Goal: Task Accomplishment & Management: Complete application form

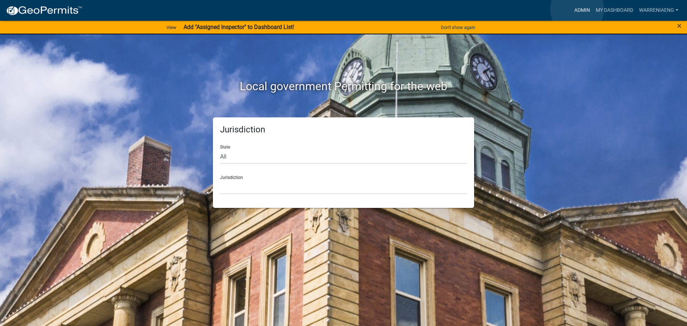
click at [578, 9] on link "Admin" at bounding box center [582, 11] width 21 height 14
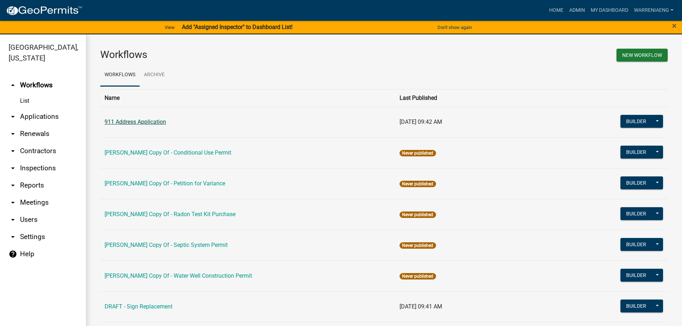
click at [159, 121] on link "911 Address Application" at bounding box center [136, 122] width 62 height 7
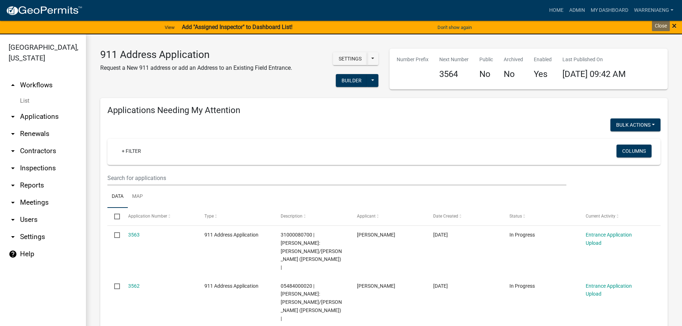
click at [676, 25] on span "×" at bounding box center [674, 26] width 5 height 10
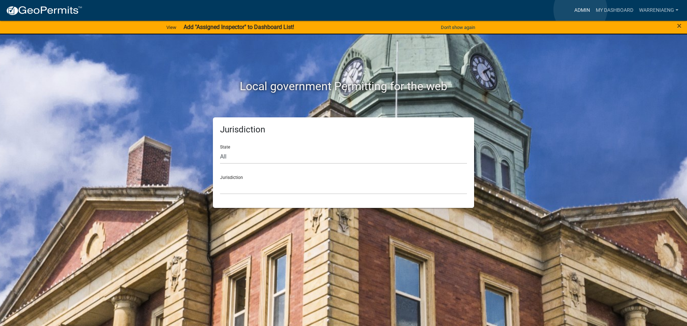
click at [582, 10] on link "Admin" at bounding box center [582, 11] width 21 height 14
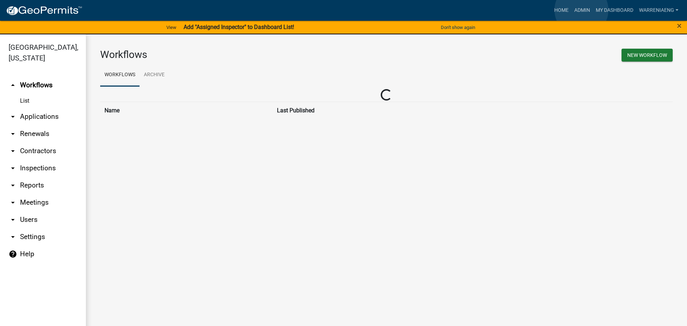
click at [582, 10] on link "Admin" at bounding box center [582, 11] width 21 height 14
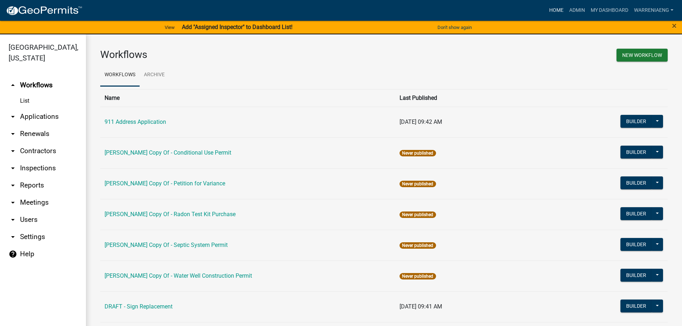
click at [553, 7] on link "Home" at bounding box center [556, 11] width 20 height 14
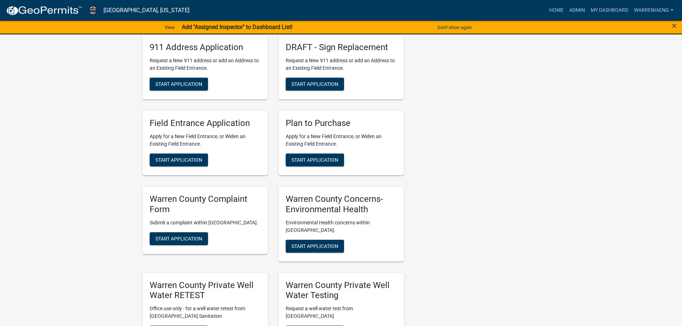
scroll to position [527, 0]
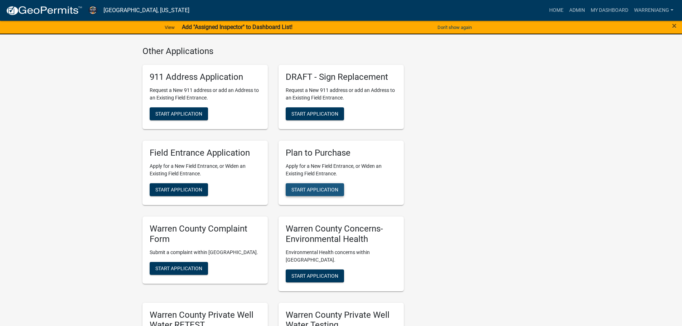
click at [316, 187] on span "Start Application" at bounding box center [314, 190] width 47 height 6
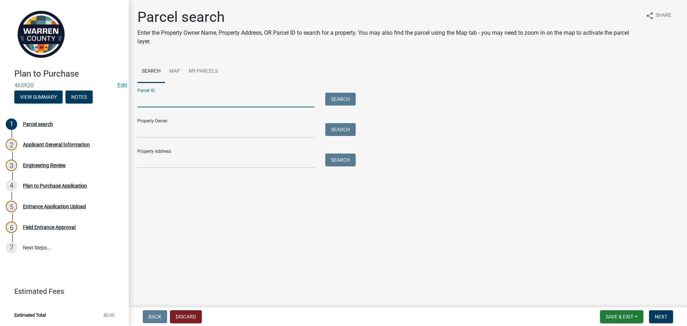
click at [191, 101] on input "Parcel ID:" at bounding box center [225, 100] width 177 height 15
type input "14000360685"
click at [342, 99] on button "Search" at bounding box center [340, 99] width 30 height 13
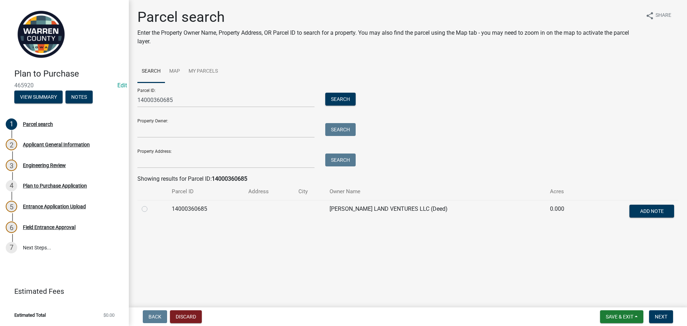
click at [150, 205] on label at bounding box center [150, 205] width 0 height 0
click at [150, 209] on input "radio" at bounding box center [152, 207] width 5 height 5
radio input "true"
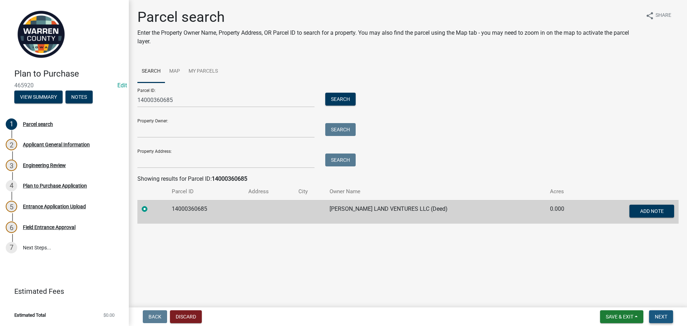
click at [663, 317] on span "Next" at bounding box center [661, 317] width 13 height 6
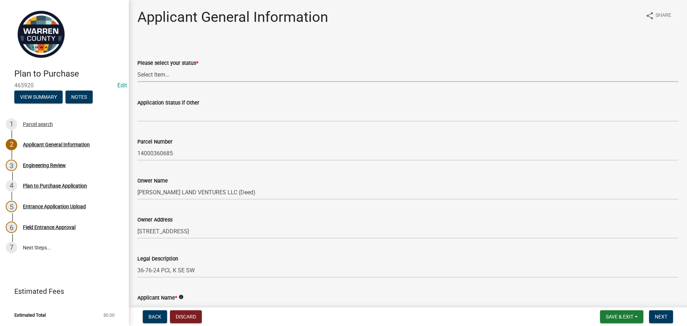
click at [161, 73] on select "Select Item... Owner Renter Plan to Purchase Other" at bounding box center [407, 74] width 541 height 15
click at [137, 67] on select "Select Item... Owner Renter Plan to Purchase Other" at bounding box center [407, 74] width 541 height 15
select select "5294bb98-6a39-4baa-a5b0-d6e883f55b41"
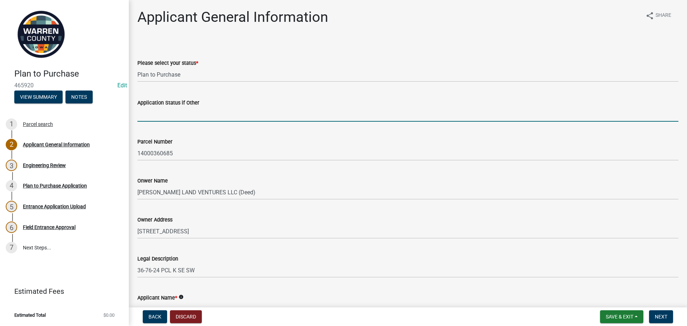
click at [166, 116] on input "Application Status if Other" at bounding box center [407, 114] width 541 height 15
click at [327, 201] on wm-data-entity-input "Onwer Name SCHUMANN LAND VENTURES LLC (Deed)" at bounding box center [407, 185] width 541 height 39
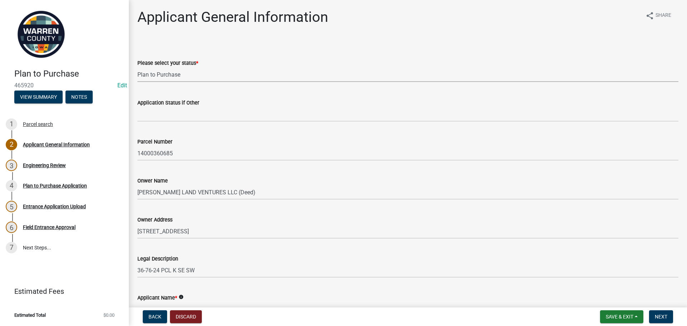
click at [179, 71] on select "Select Item... Owner Renter Plan to Purchase Other" at bounding box center [407, 74] width 541 height 15
click at [137, 67] on select "Select Item... Owner Renter Plan to Purchase Other" at bounding box center [407, 74] width 541 height 15
click at [373, 182] on div "Onwer Name" at bounding box center [407, 181] width 541 height 9
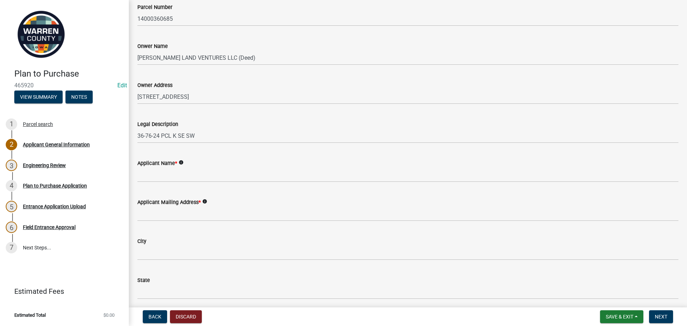
scroll to position [143, 0]
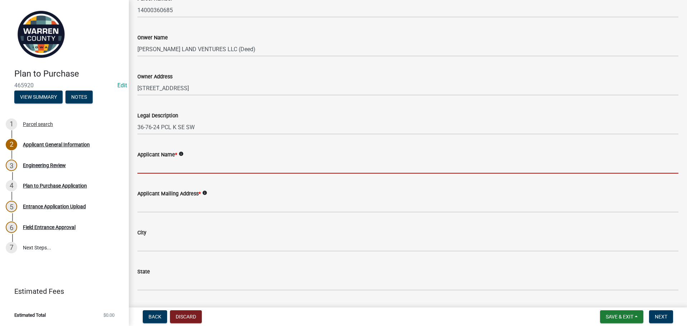
click at [178, 166] on input "Applicant Name *" at bounding box center [407, 166] width 541 height 15
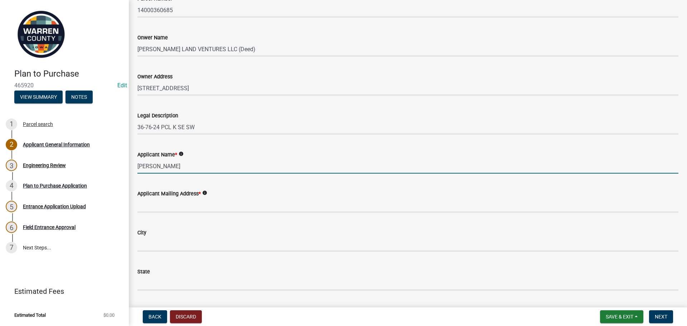
type input "Jacqueline Church"
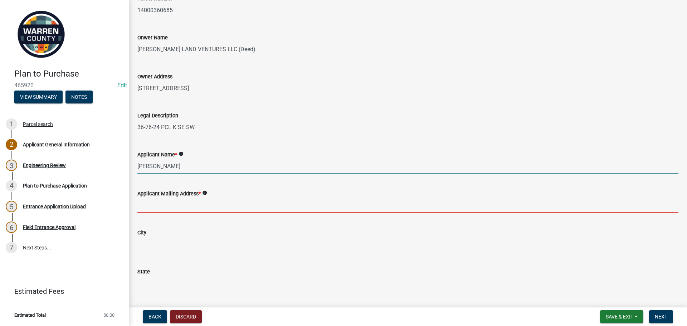
click at [190, 207] on input "Applicant Mailing Address *" at bounding box center [407, 205] width 541 height 15
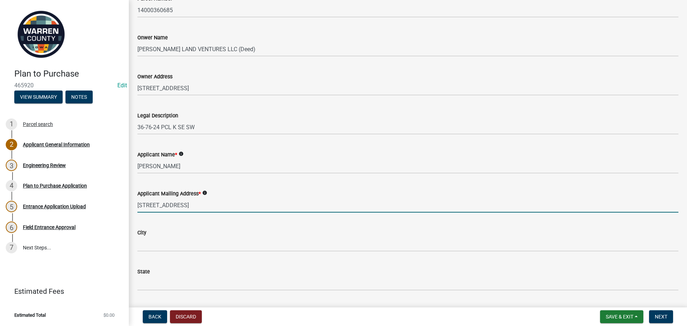
type input "1119 NE Milan Avenue"
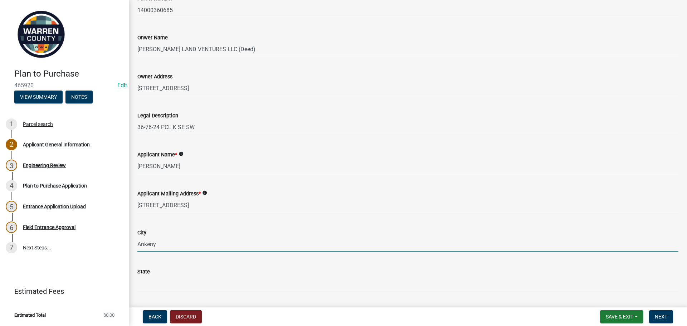
type input "Ankeny"
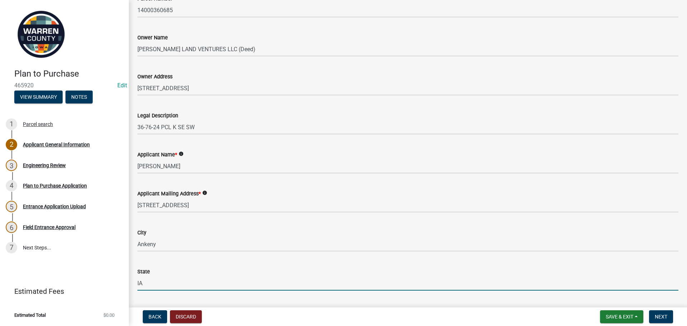
type input "IA"
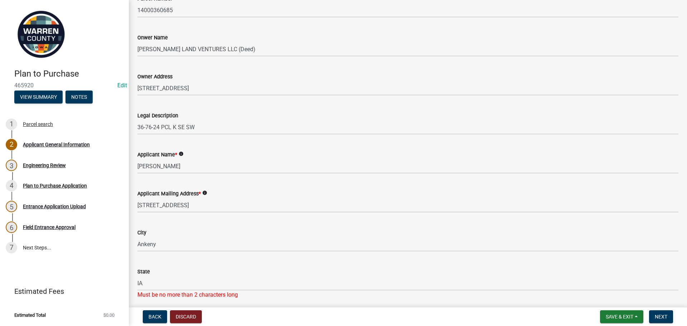
scroll to position [289, 0]
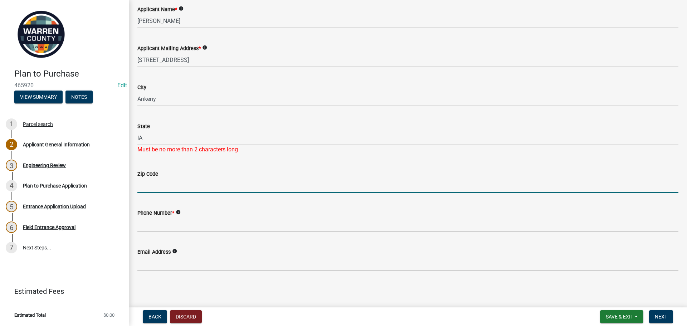
type input "8"
type input "50021"
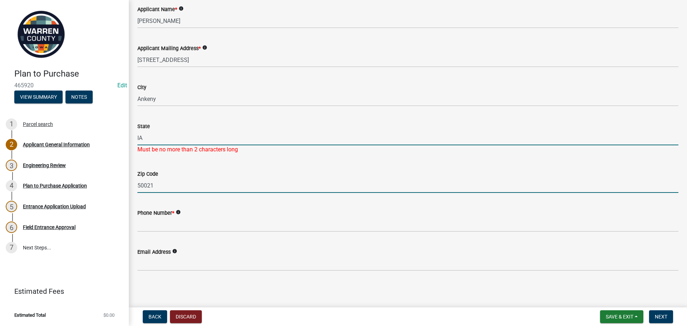
click at [170, 141] on input "IA" at bounding box center [407, 138] width 541 height 15
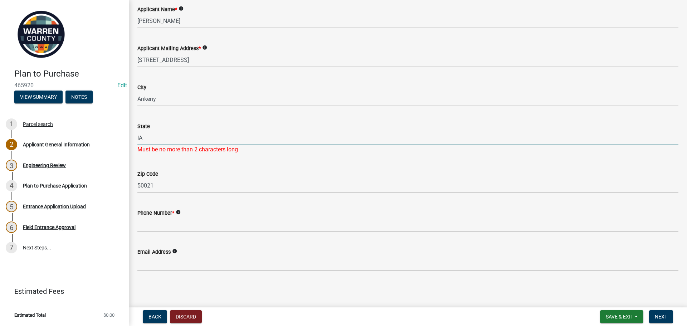
type input "IA"
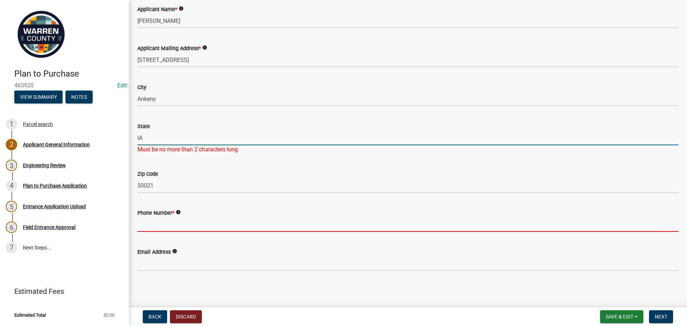
click at [256, 228] on input "Phone Number *" at bounding box center [407, 224] width 541 height 15
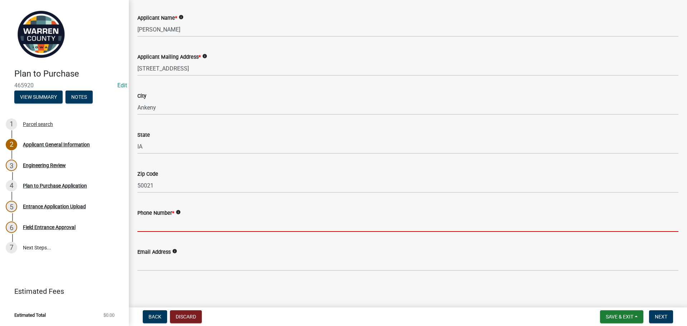
click at [155, 220] on input "Phone Number *" at bounding box center [407, 224] width 541 height 15
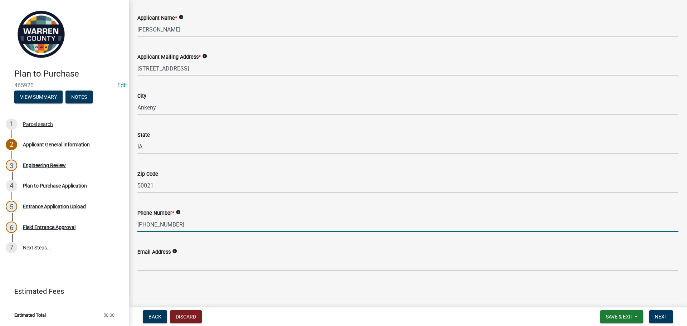
type input "515-943-3991"
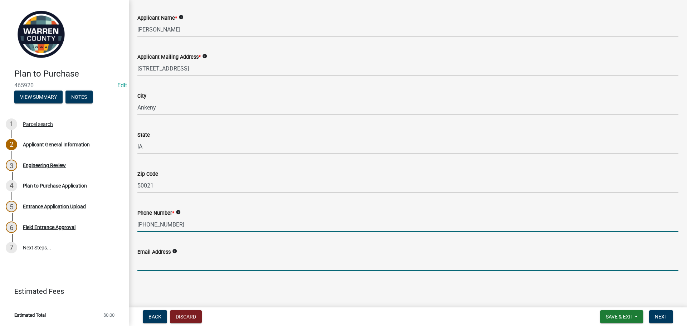
click at [179, 263] on input "Email Address" at bounding box center [407, 263] width 541 height 15
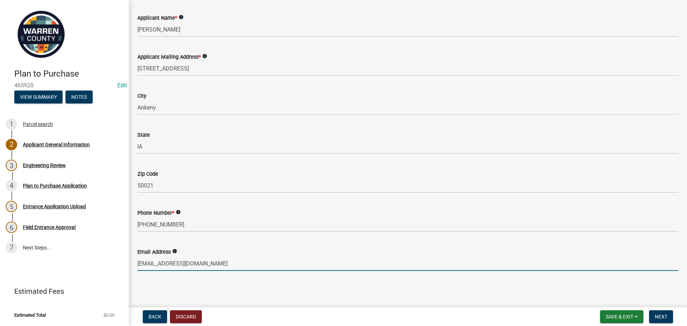
click at [161, 261] on input "jaqchruch@yahoo.com" at bounding box center [407, 263] width 541 height 15
type input "jaqchurch@yahoo.com"
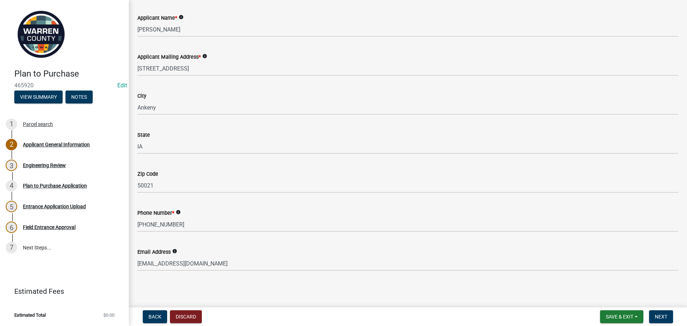
drag, startPoint x: 422, startPoint y: 285, endPoint x: 407, endPoint y: 289, distance: 15.5
click at [421, 285] on main "Applicant General Information share Share Please select your status * Select It…" at bounding box center [408, 152] width 559 height 305
click at [666, 317] on span "Next" at bounding box center [661, 317] width 13 height 6
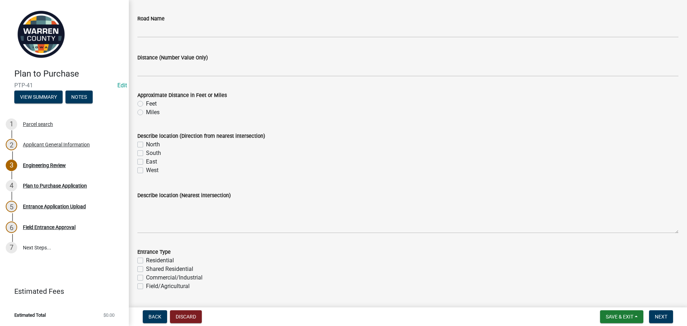
scroll to position [0, 0]
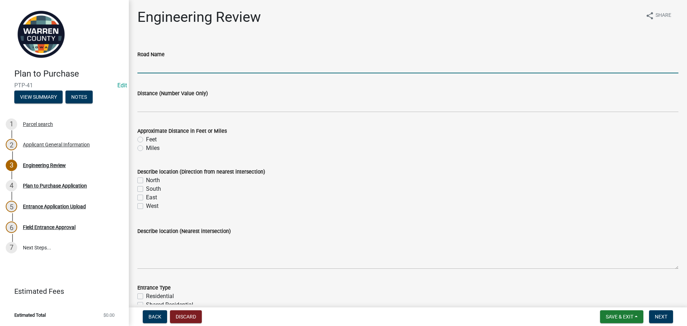
click at [190, 59] on input "Road Name" at bounding box center [407, 66] width 541 height 15
type input "Larrabee Street"
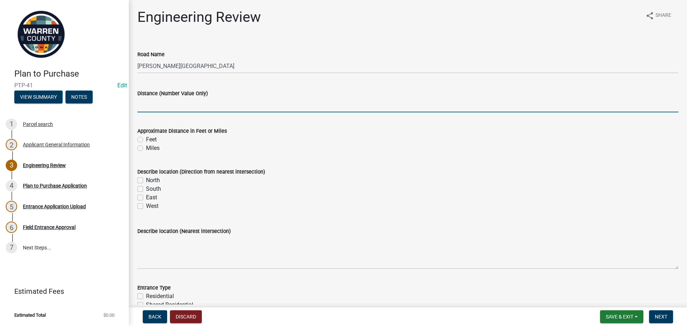
click at [160, 101] on input "Distance (Number Value Only)" at bounding box center [407, 105] width 541 height 15
type input ".4"
click at [146, 149] on label "Miles" at bounding box center [153, 148] width 14 height 9
click at [146, 149] on input "Miles" at bounding box center [148, 146] width 5 height 5
radio input "true"
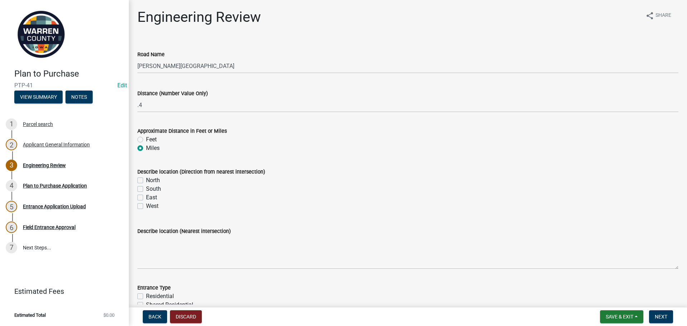
click at [146, 199] on label "East" at bounding box center [151, 197] width 11 height 9
click at [146, 198] on input "East" at bounding box center [148, 195] width 5 height 5
checkbox input "true"
checkbox input "false"
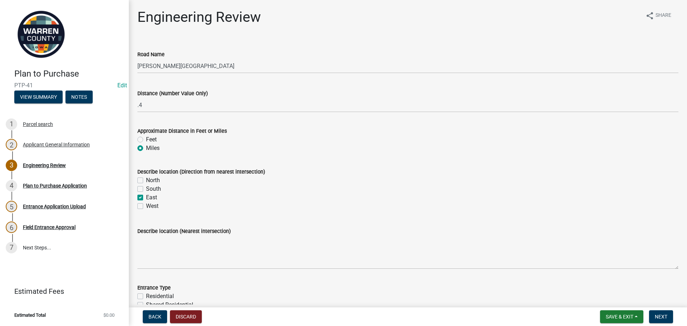
checkbox input "true"
checkbox input "false"
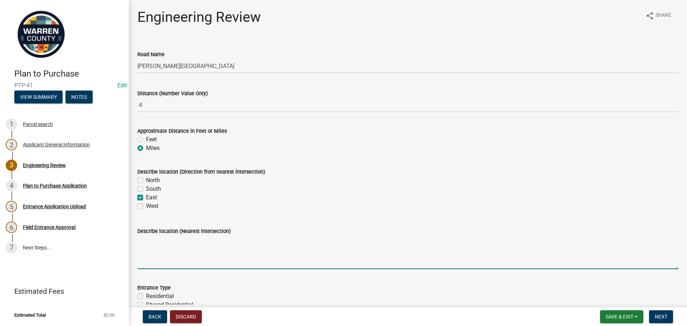
drag, startPoint x: 155, startPoint y: 247, endPoint x: 161, endPoint y: 241, distance: 8.9
click at [158, 244] on textarea "Describe location (Nearest intersection)" at bounding box center [407, 253] width 541 height 34
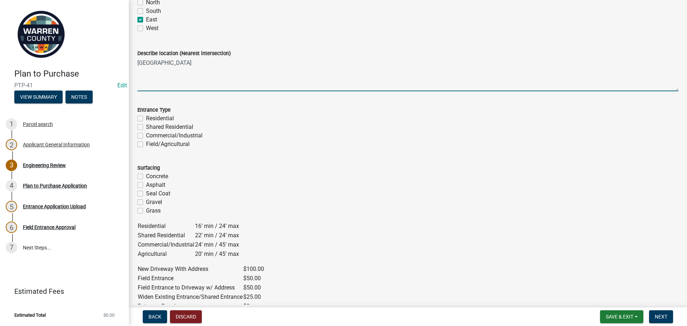
scroll to position [179, 0]
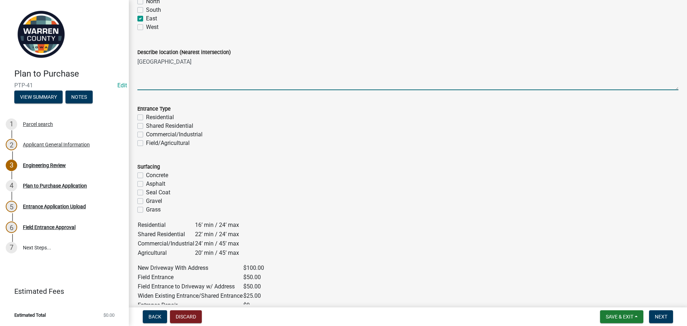
type textarea "120th Avenue"
click at [146, 119] on label "Residential" at bounding box center [160, 117] width 28 height 9
click at [146, 118] on input "Residential" at bounding box center [148, 115] width 5 height 5
checkbox input "true"
checkbox input "false"
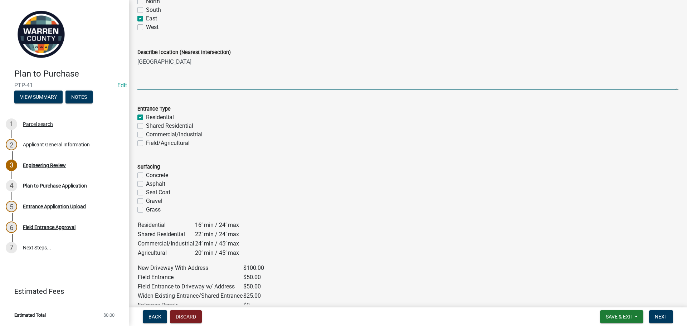
checkbox input "false"
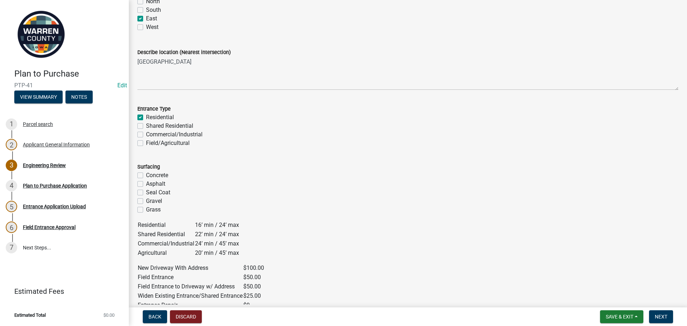
click at [146, 126] on label "Shared Residential" at bounding box center [169, 126] width 47 height 9
click at [146, 126] on input "Shared Residential" at bounding box center [148, 124] width 5 height 5
checkbox input "true"
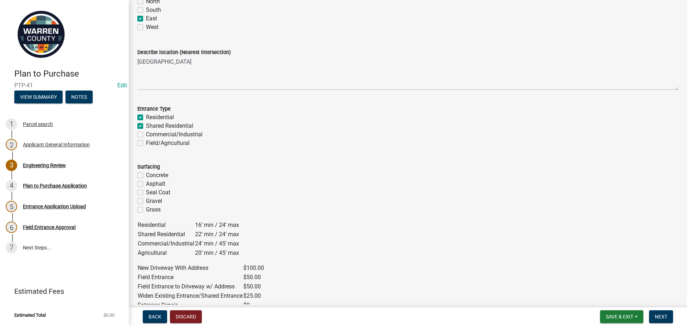
checkbox input "false"
click at [146, 200] on label "Gravel" at bounding box center [154, 201] width 16 height 9
click at [146, 200] on input "Gravel" at bounding box center [148, 199] width 5 height 5
checkbox input "true"
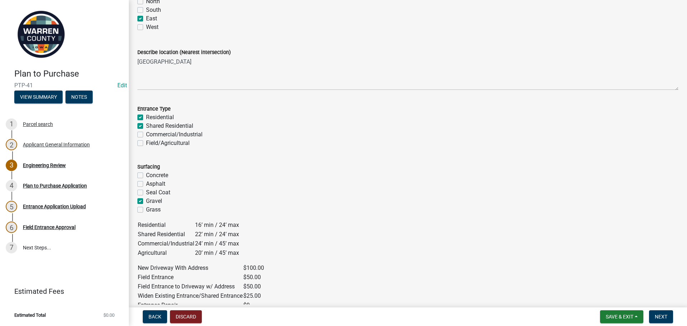
checkbox input "false"
checkbox input "true"
checkbox input "false"
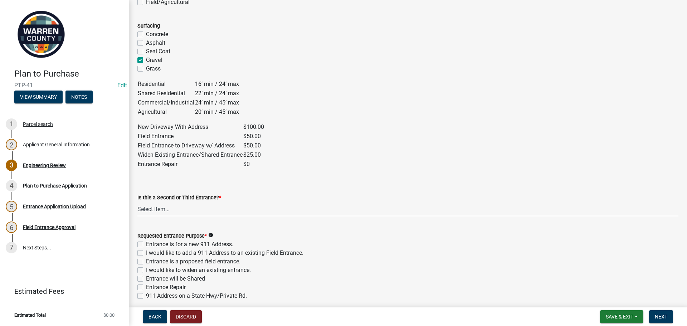
scroll to position [322, 0]
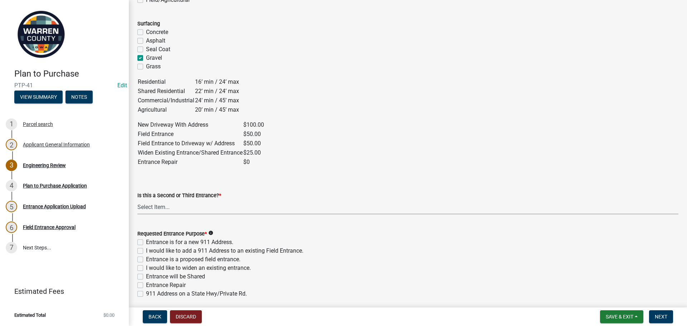
click at [183, 203] on select "Select Item... Yes No" at bounding box center [407, 207] width 541 height 15
click at [137, 200] on select "Select Item... Yes No" at bounding box center [407, 207] width 541 height 15
select select "46c9324d-26d2-49e4-b5cd-5f8c50666c5b"
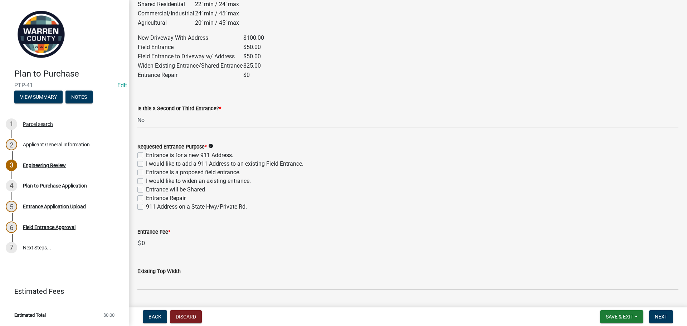
scroll to position [430, 0]
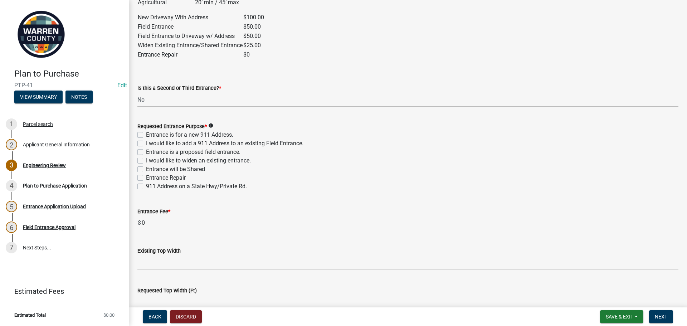
click at [146, 170] on label "Entrance will be Shared" at bounding box center [175, 169] width 59 height 9
click at [146, 170] on input "Entrance will be Shared" at bounding box center [148, 167] width 5 height 5
checkbox input "true"
checkbox input "false"
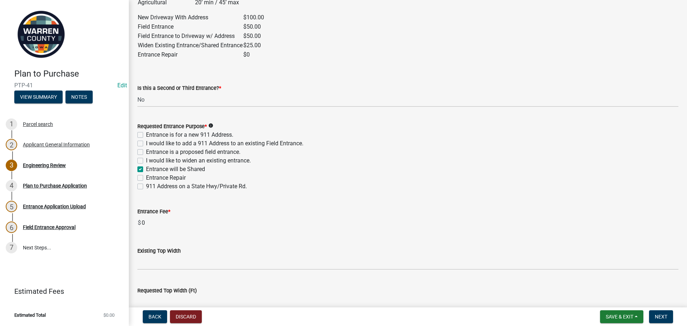
checkbox input "false"
checkbox input "true"
checkbox input "false"
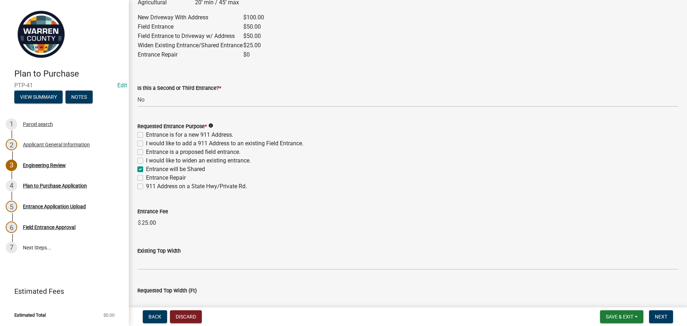
click at [146, 137] on label "Entrance is for a new 911 Address." at bounding box center [189, 135] width 87 height 9
click at [146, 135] on input "Entrance is for a new 911 Address." at bounding box center [148, 133] width 5 height 5
checkbox input "true"
checkbox input "false"
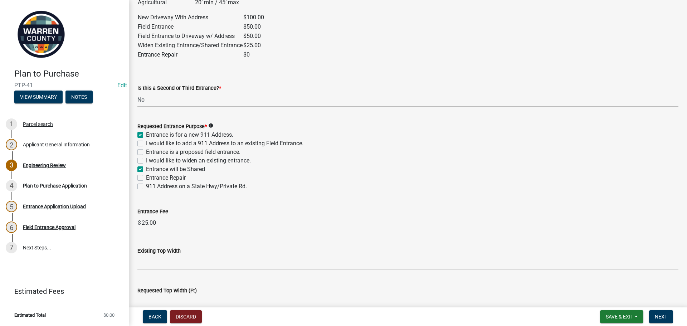
checkbox input "false"
checkbox input "true"
checkbox input "false"
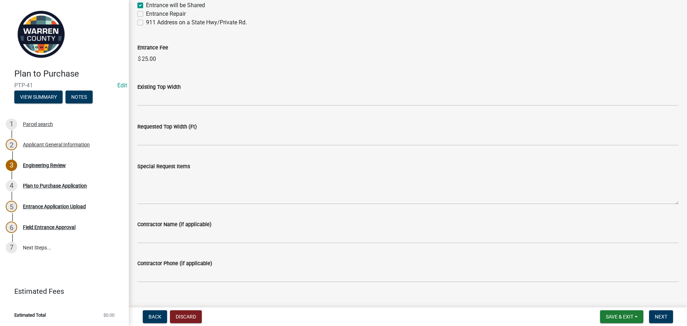
scroll to position [605, 0]
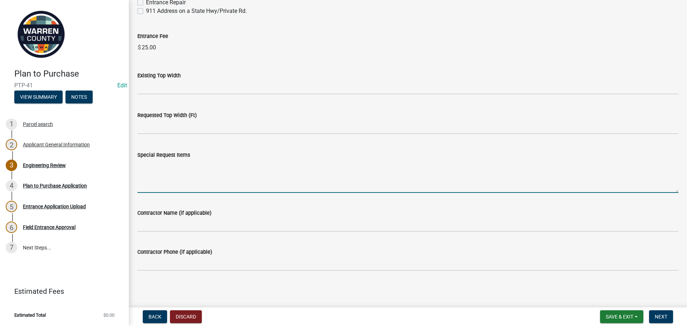
click at [211, 174] on textarea "Special Request Items" at bounding box center [407, 176] width 541 height 34
type textarea "Would like to know if an entrance would work on either U and V OR shared entran…"
click at [665, 314] on span "Next" at bounding box center [661, 317] width 13 height 6
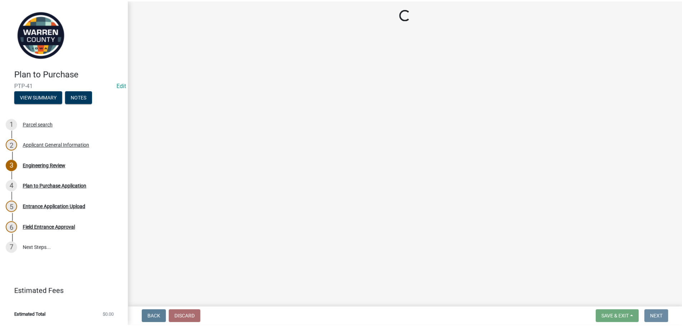
scroll to position [0, 0]
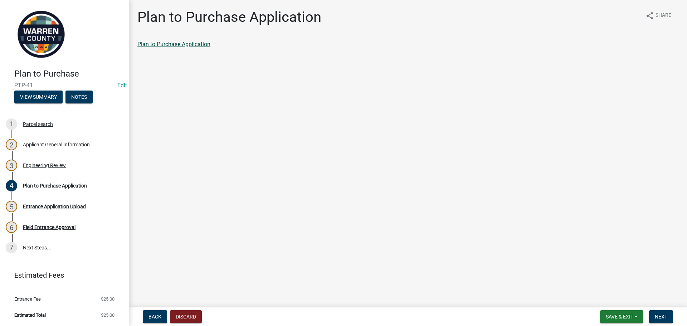
click at [183, 45] on link "Plan to Purchase Application" at bounding box center [173, 44] width 73 height 7
click at [662, 317] on span "Next" at bounding box center [661, 317] width 13 height 6
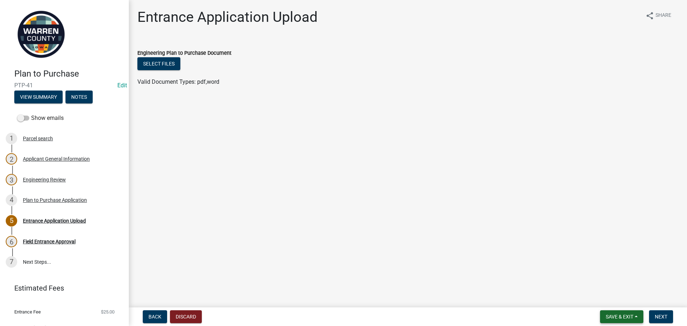
click at [613, 317] on span "Save & Exit" at bounding box center [620, 317] width 28 height 6
click at [616, 295] on button "Save & Exit" at bounding box center [614, 298] width 57 height 17
